Goal: Use online tool/utility: Utilize a website feature to perform a specific function

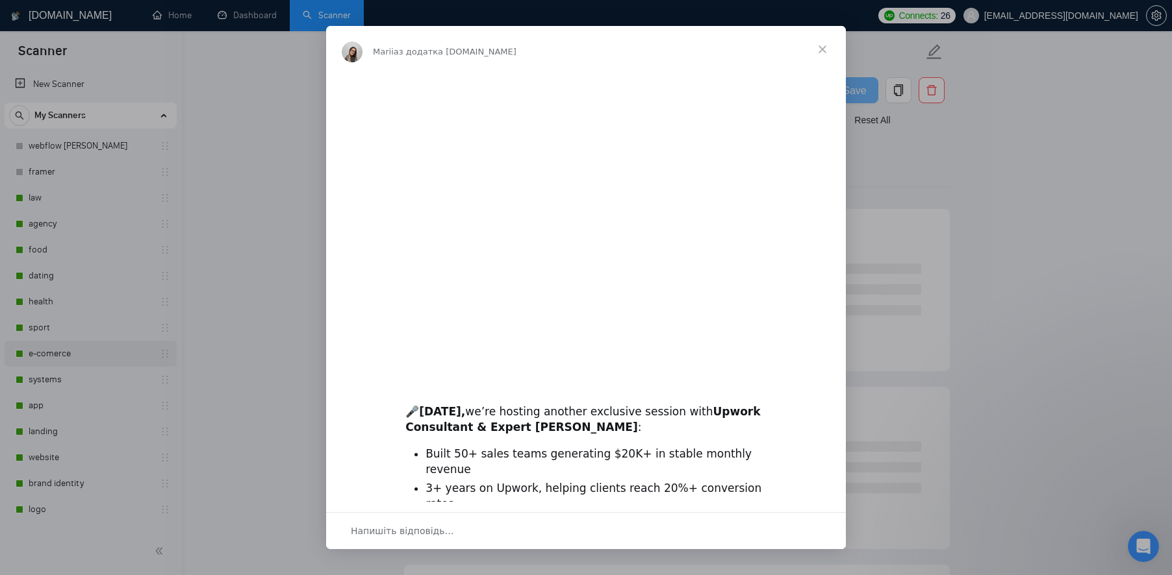
scroll to position [171, 0]
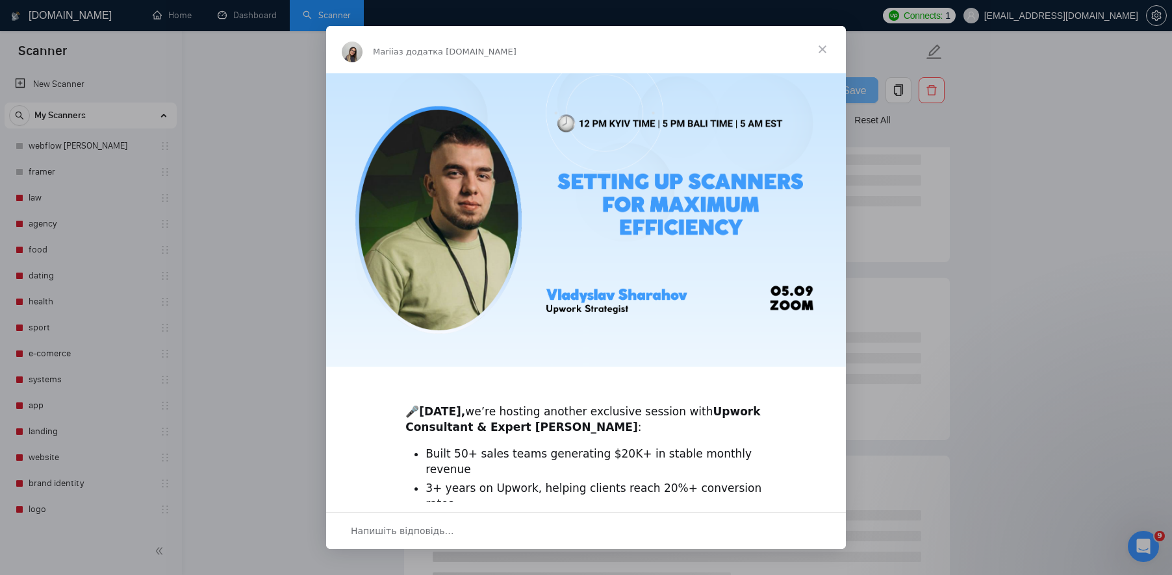
click at [818, 51] on span "Закрити" at bounding box center [822, 49] width 47 height 47
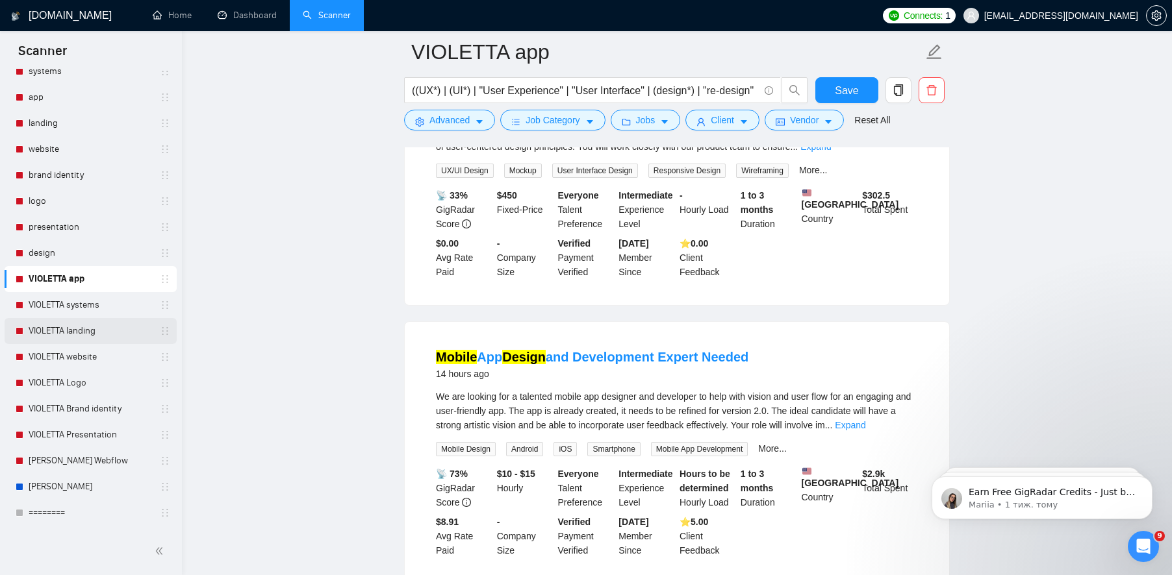
scroll to position [386, 0]
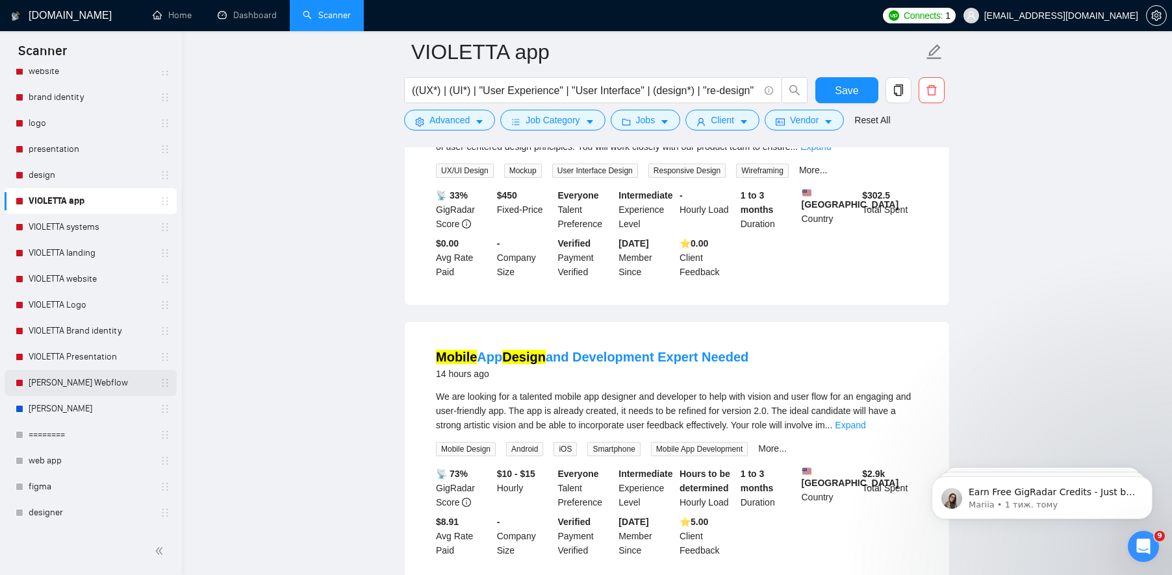
click at [79, 379] on link "[PERSON_NAME] Webflow" at bounding box center [90, 383] width 123 height 26
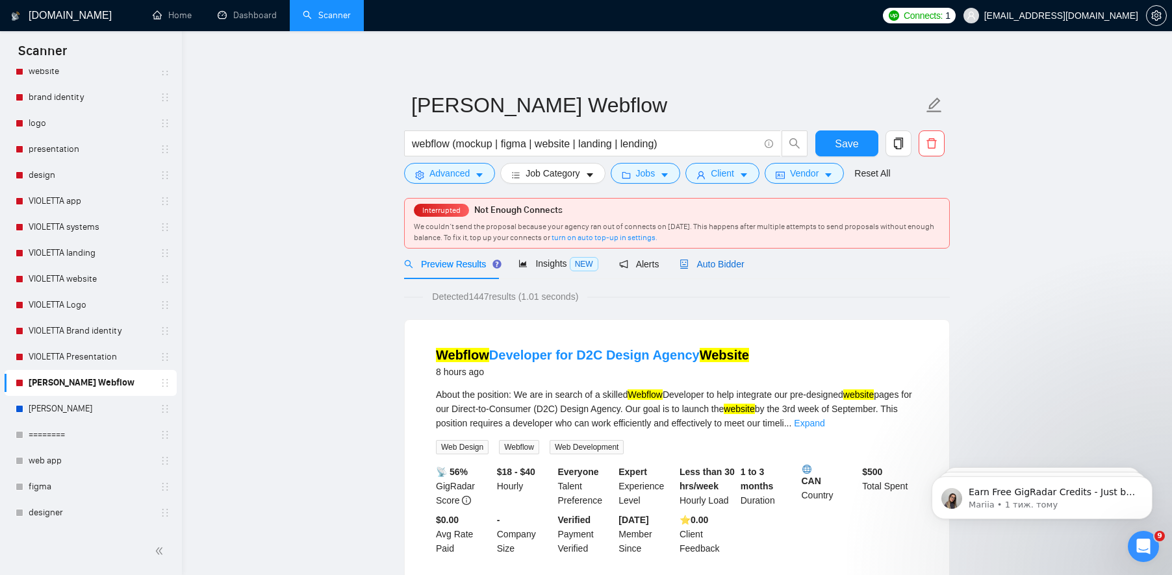
click at [718, 261] on span "Auto Bidder" at bounding box center [711, 264] width 64 height 10
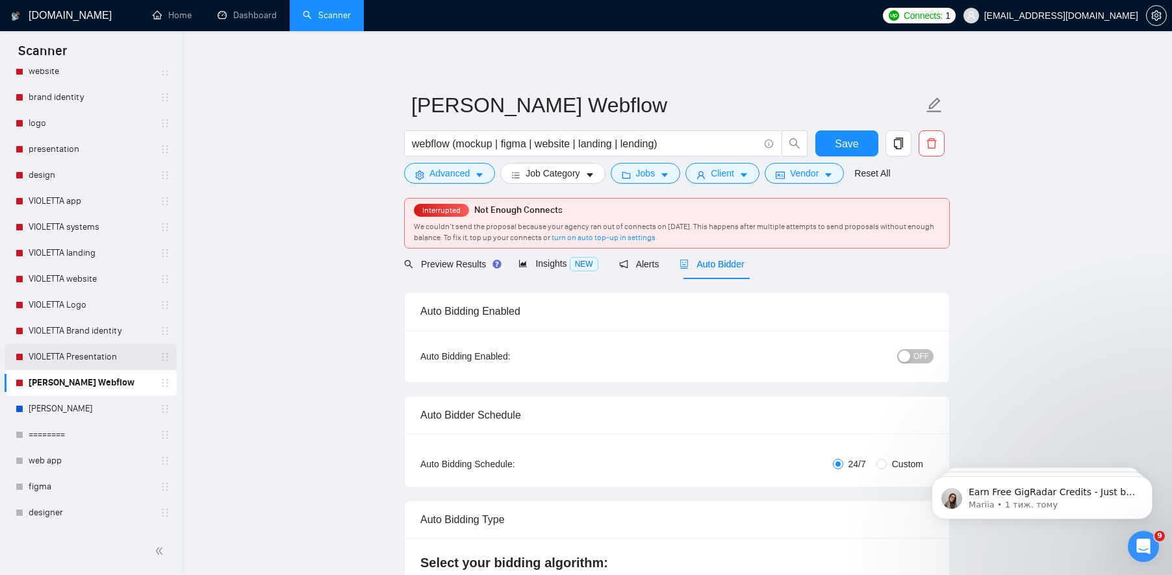
click at [86, 349] on link "VIOLETTA Presentation" at bounding box center [90, 357] width 123 height 26
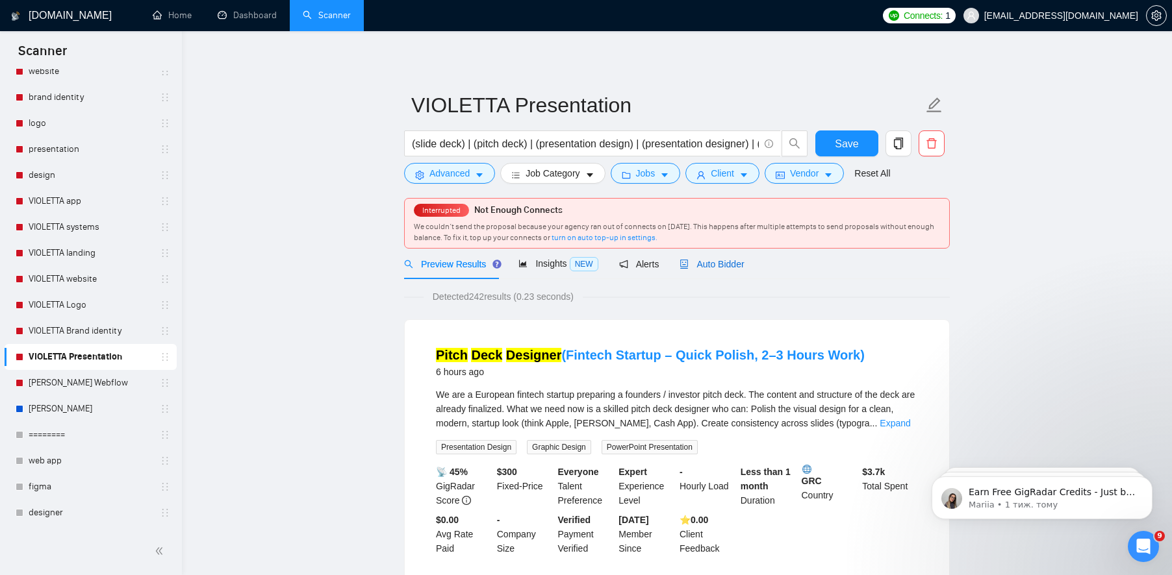
click at [730, 263] on span "Auto Bidder" at bounding box center [711, 264] width 64 height 10
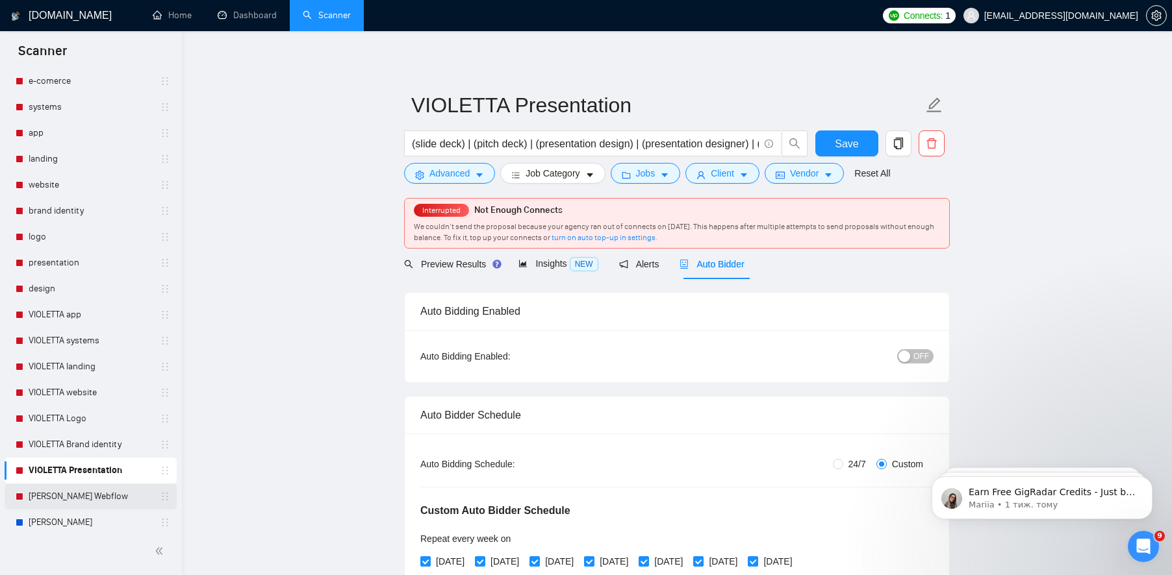
scroll to position [253, 0]
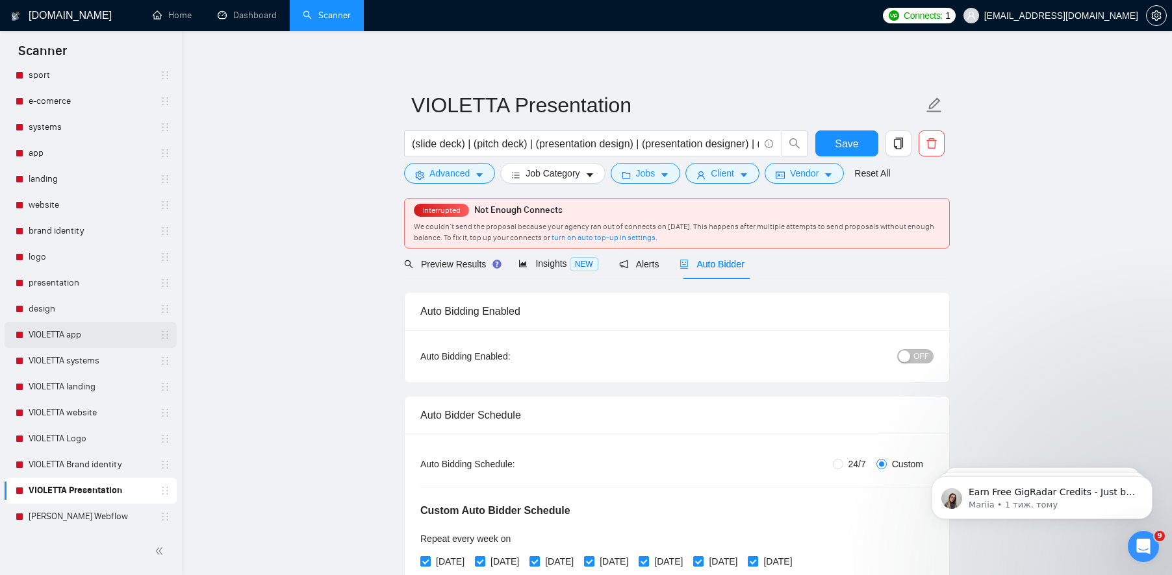
click at [71, 338] on link "VIOLETTA app" at bounding box center [90, 335] width 123 height 26
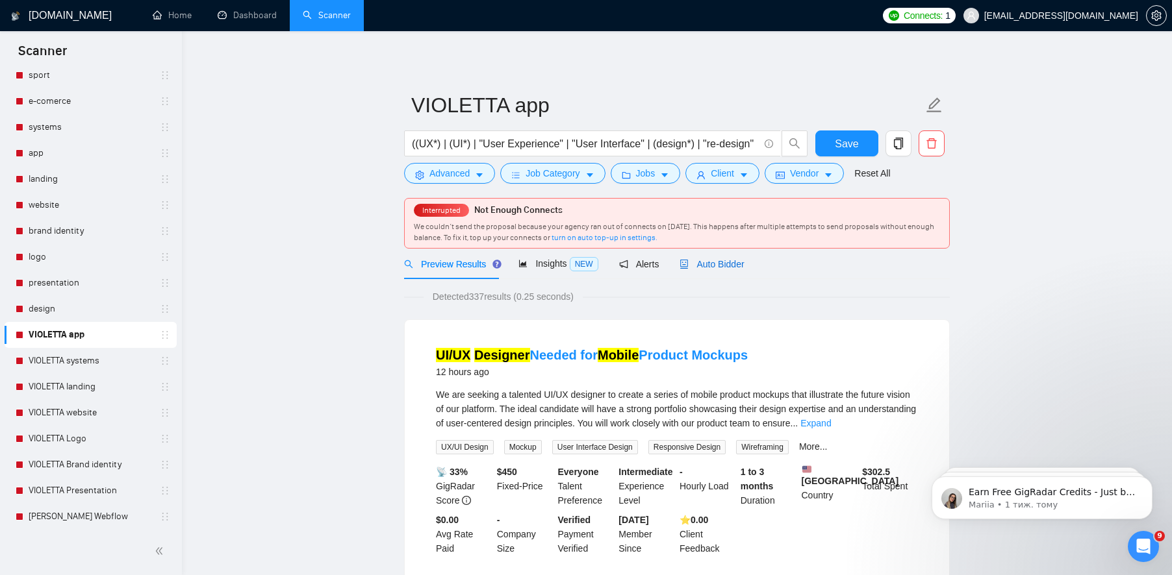
click at [725, 262] on span "Auto Bidder" at bounding box center [711, 264] width 64 height 10
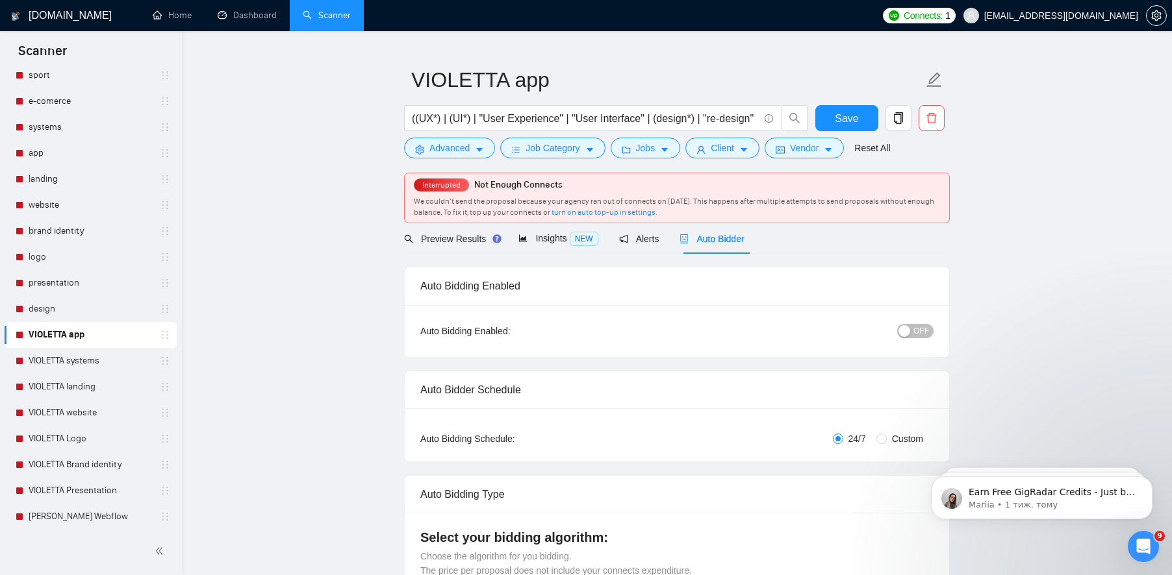
scroll to position [64, 0]
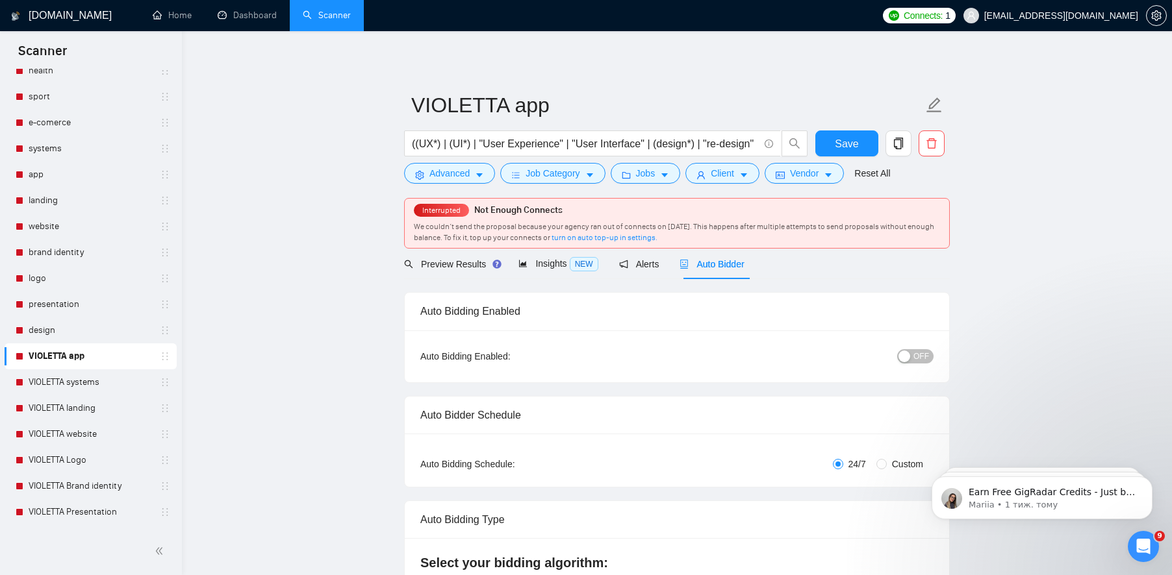
scroll to position [138, 0]
